Goal: Information Seeking & Learning: Learn about a topic

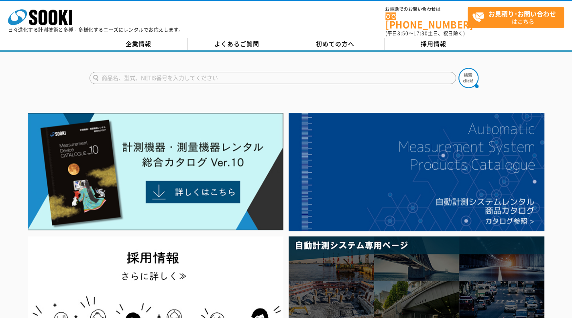
click at [213, 73] on input "text" at bounding box center [273, 78] width 367 height 12
type input "デジタルサイネージ"
click at [459, 68] on button at bounding box center [469, 78] width 20 height 20
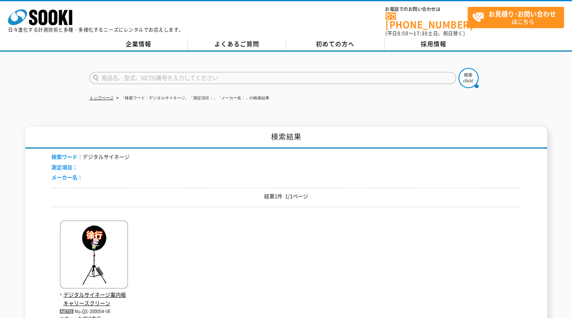
drag, startPoint x: 222, startPoint y: 72, endPoint x: 237, endPoint y: 69, distance: 15.5
click at [229, 72] on input "text" at bounding box center [273, 78] width 367 height 12
type input "サイネージ"
click at [459, 68] on button at bounding box center [469, 78] width 20 height 20
click at [187, 74] on input "text" at bounding box center [273, 78] width 367 height 12
